Goal: Obtain resource: Download file/media

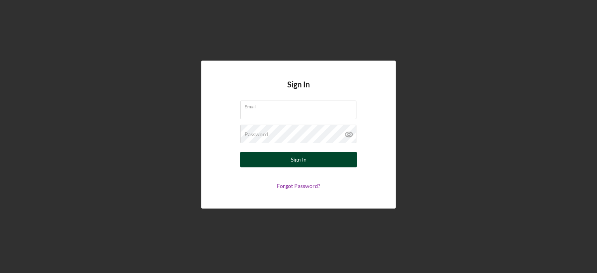
type input "[PERSON_NAME][EMAIL_ADDRESS][DOMAIN_NAME]"
click at [273, 161] on button "Sign In" at bounding box center [298, 160] width 117 height 16
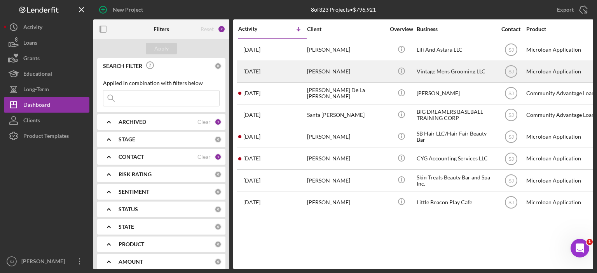
click at [324, 71] on div "[PERSON_NAME]" at bounding box center [346, 71] width 78 height 21
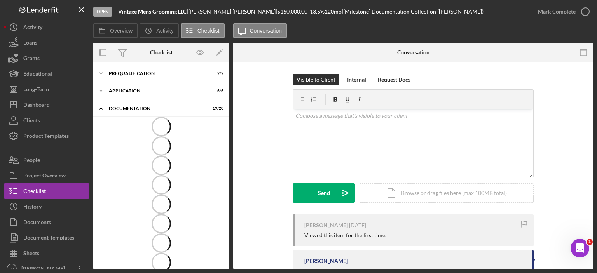
scroll to position [233, 0]
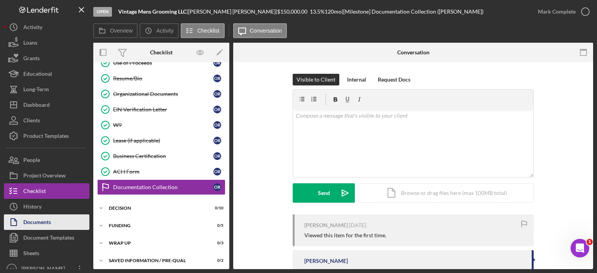
click at [33, 221] on div "Documents" at bounding box center [37, 224] width 28 height 18
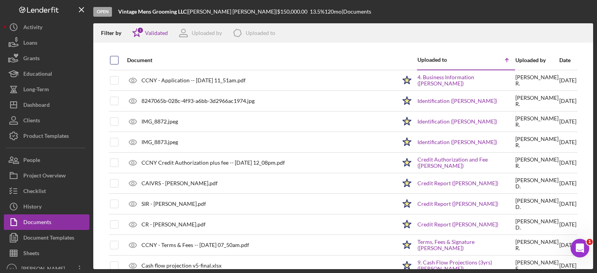
click at [115, 57] on input "checkbox" at bounding box center [114, 60] width 8 height 8
checkbox input "true"
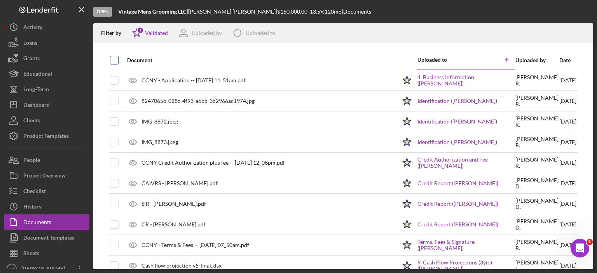
checkbox input "true"
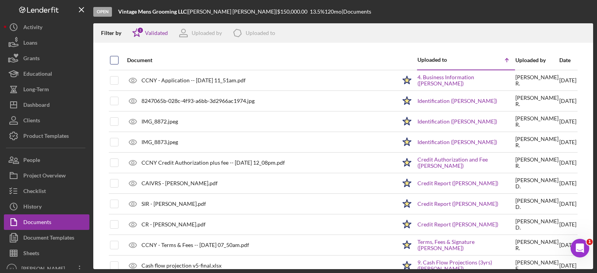
checkbox input "true"
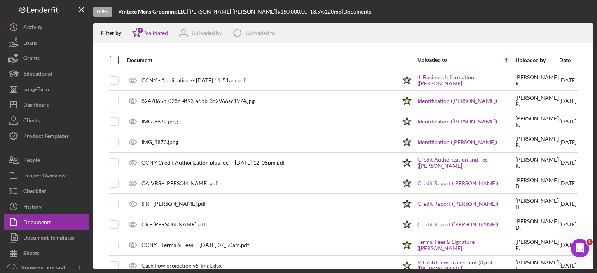
checkbox input "true"
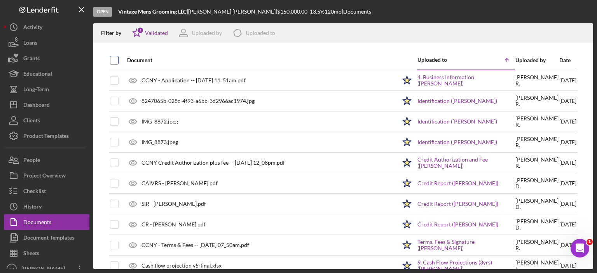
checkbox input "true"
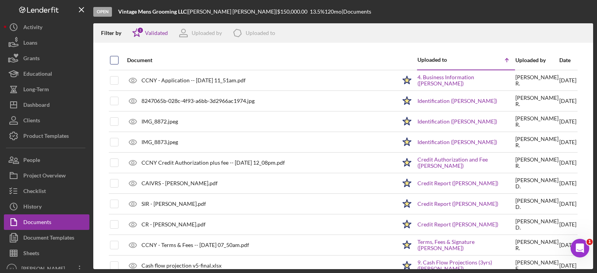
checkbox input "true"
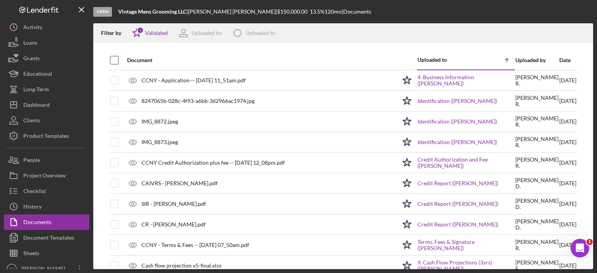
checkbox input "true"
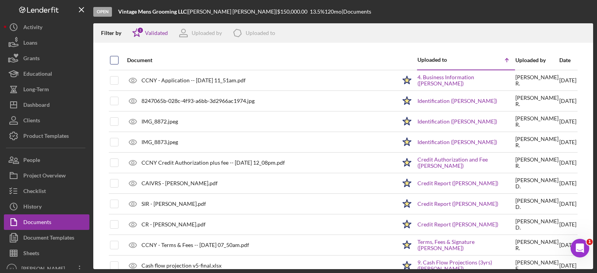
checkbox input "true"
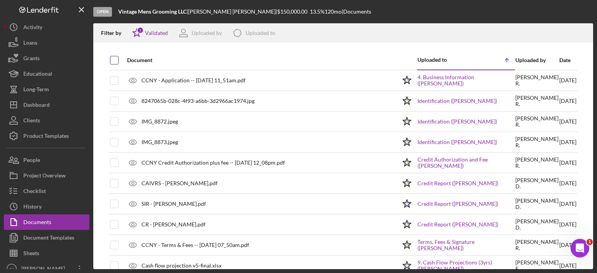
checkbox input "true"
click at [580, 32] on icon "Icon/Download" at bounding box center [584, 34] width 18 height 18
